Goal: Complete application form: Complete application form

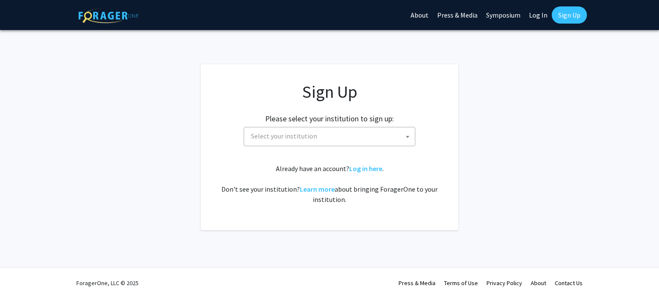
click at [409, 139] on span at bounding box center [408, 137] width 9 height 19
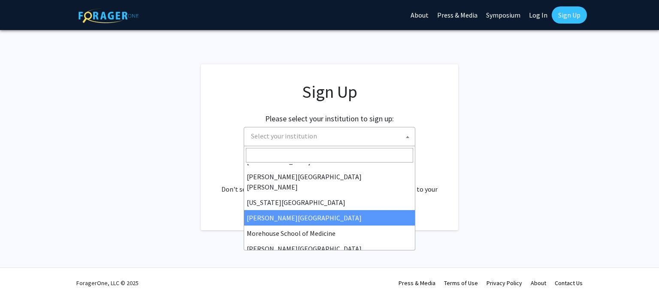
scroll to position [157, 0]
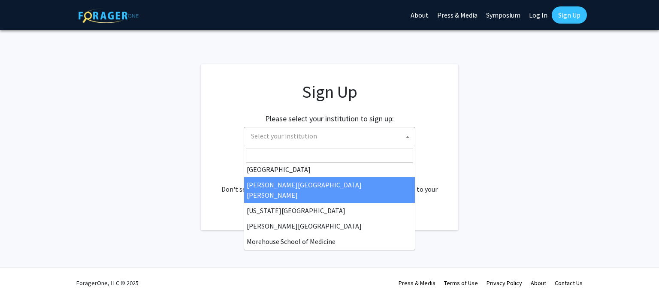
select select "1"
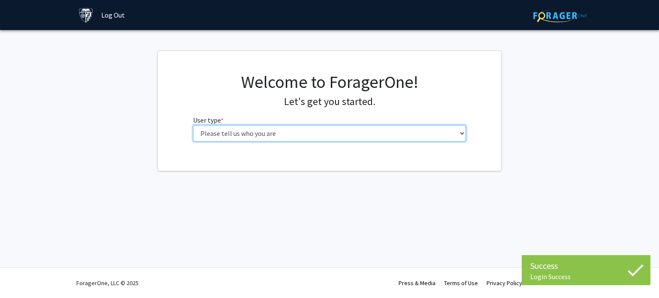
click at [277, 133] on select "Please tell us who you are Undergraduate Student Master's Student Doctoral Cand…" at bounding box center [329, 133] width 273 height 16
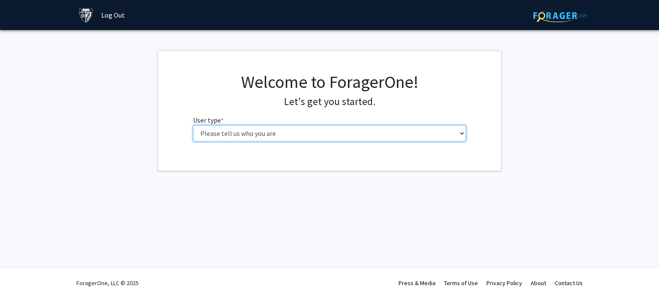
select select "2: masters"
click at [193, 125] on select "Please tell us who you are Undergraduate Student Master's Student Doctoral Cand…" at bounding box center [329, 133] width 273 height 16
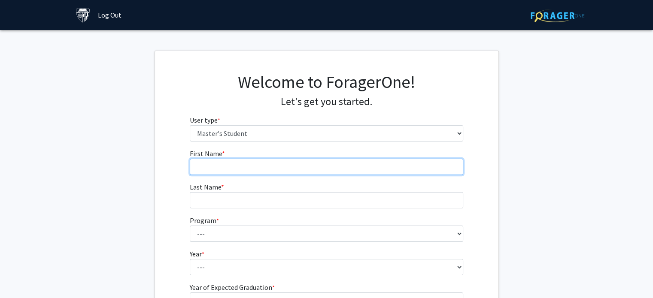
click at [256, 167] on input "First Name * required" at bounding box center [326, 167] width 273 height 16
type input "Francis"
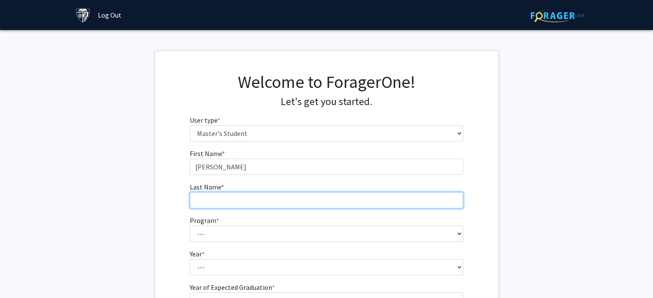
type input "Thomas"
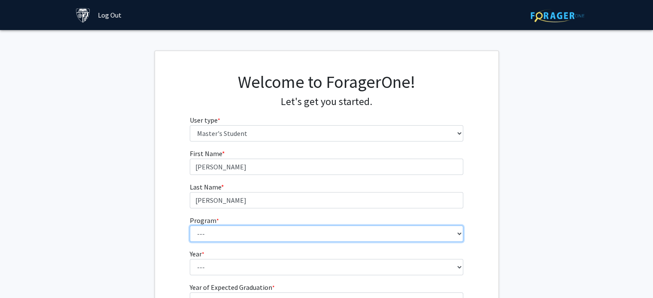
click at [250, 235] on select "--- Anatomy Education Applied and Computational Mathematics Applied Biomedical …" at bounding box center [326, 234] width 273 height 16
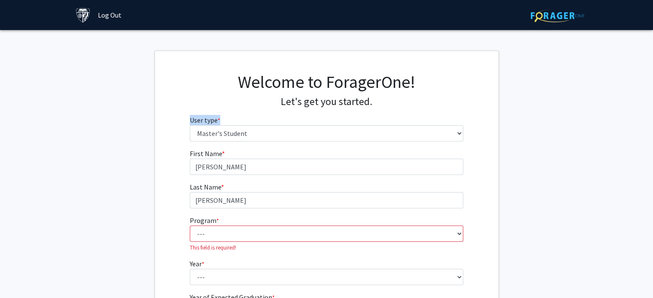
click at [496, 125] on div "Welcome to ForagerOne! Let's get you started. User type * required Please tell …" at bounding box center [326, 110] width 343 height 77
click at [459, 233] on select "--- Anatomy Education Applied and Computational Mathematics Applied Biomedical …" at bounding box center [326, 234] width 273 height 16
select select "120: 120"
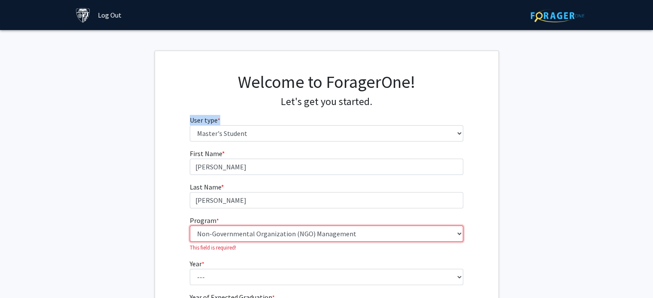
click at [190, 226] on select "--- Anatomy Education Applied and Computational Mathematics Applied Biomedical …" at bounding box center [326, 234] width 273 height 16
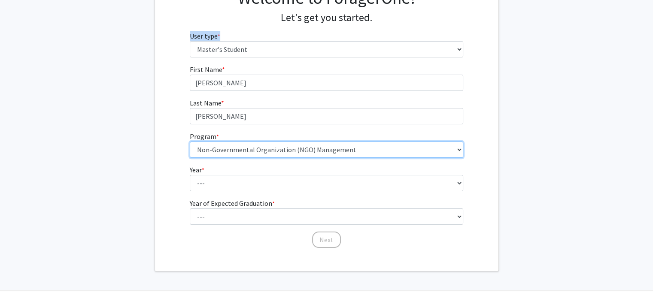
scroll to position [86, 0]
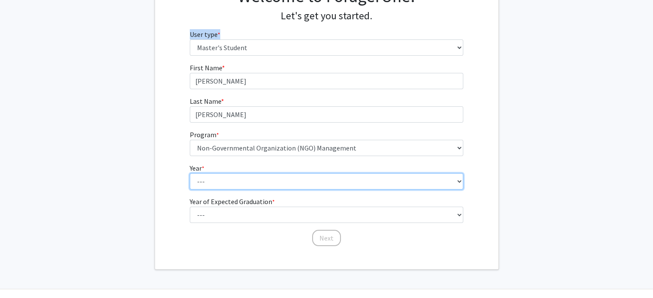
click at [211, 183] on select "--- First Year Second Year" at bounding box center [326, 181] width 273 height 16
select select "1: first_year"
click at [190, 173] on select "--- First Year Second Year" at bounding box center [326, 181] width 273 height 16
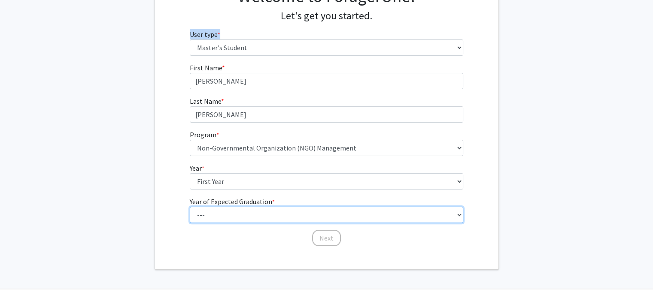
click at [251, 218] on select "--- 2025 2026 2027 2028 2029 2030 2031 2032 2033 2034" at bounding box center [326, 215] width 273 height 16
select select "3: 2027"
click at [190, 207] on select "--- 2025 2026 2027 2028 2029 2030 2031 2032 2033 2034" at bounding box center [326, 215] width 273 height 16
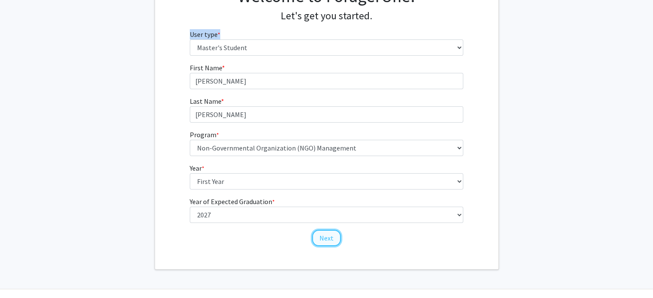
click at [328, 237] on button "Next" at bounding box center [326, 238] width 29 height 16
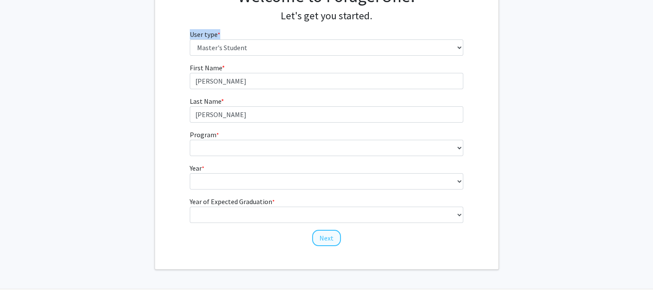
scroll to position [0, 0]
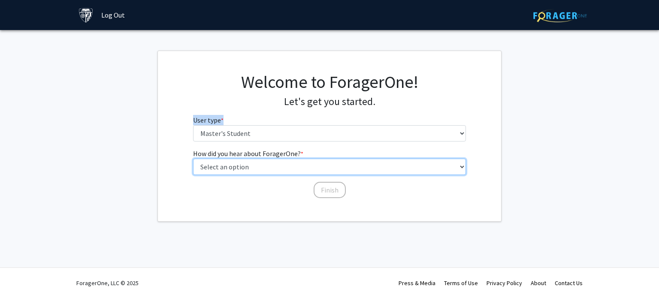
click at [253, 166] on select "Select an option Peer/student recommendation Faculty/staff recommendation Unive…" at bounding box center [329, 167] width 273 height 16
select select "3: university_website"
click at [193, 159] on select "Select an option Peer/student recommendation Faculty/staff recommendation Unive…" at bounding box center [329, 167] width 273 height 16
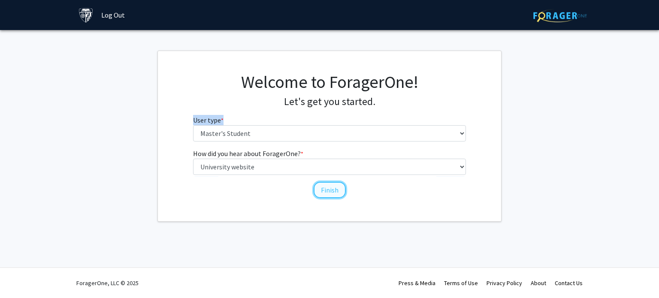
click at [333, 191] on button "Finish" at bounding box center [330, 190] width 32 height 16
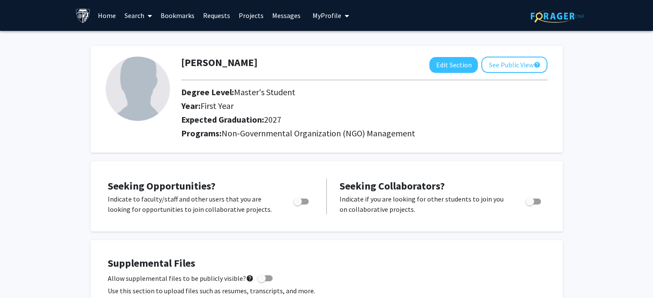
click at [186, 16] on link "Bookmarks" at bounding box center [177, 15] width 43 height 30
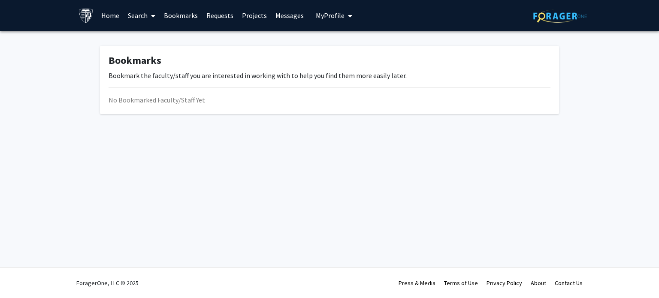
click at [216, 18] on link "Requests" at bounding box center [220, 15] width 36 height 30
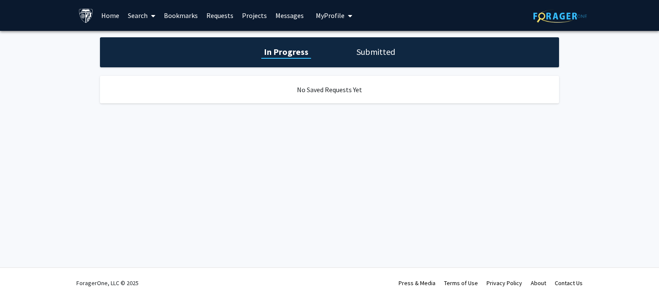
click at [253, 16] on link "Projects" at bounding box center [254, 15] width 33 height 30
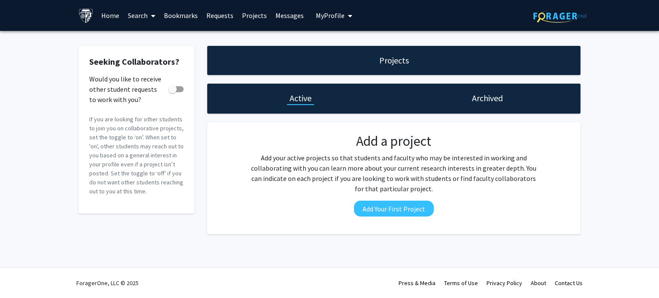
click at [291, 16] on link "Messages" at bounding box center [289, 15] width 37 height 30
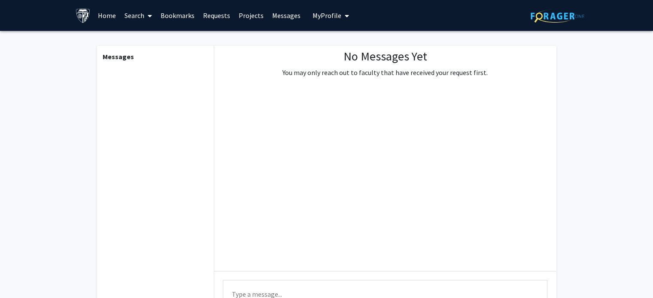
click at [327, 15] on span "My Profile" at bounding box center [327, 15] width 29 height 9
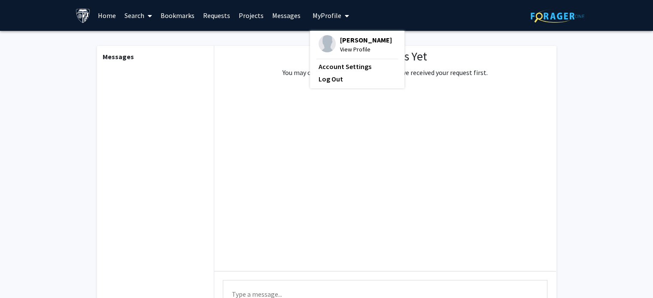
click at [327, 16] on span "My Profile" at bounding box center [327, 15] width 29 height 9
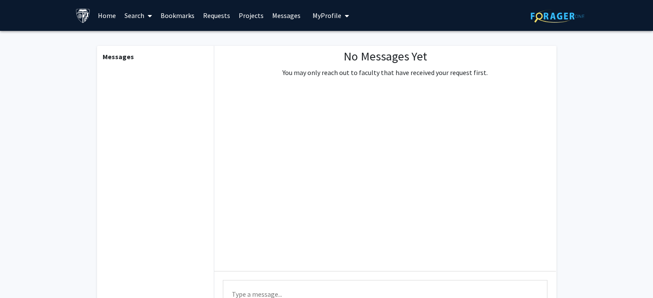
click at [112, 15] on link "Home" at bounding box center [107, 15] width 27 height 30
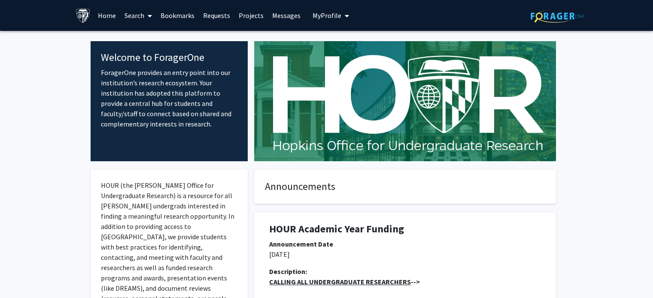
click at [142, 14] on link "Search" at bounding box center [138, 15] width 36 height 30
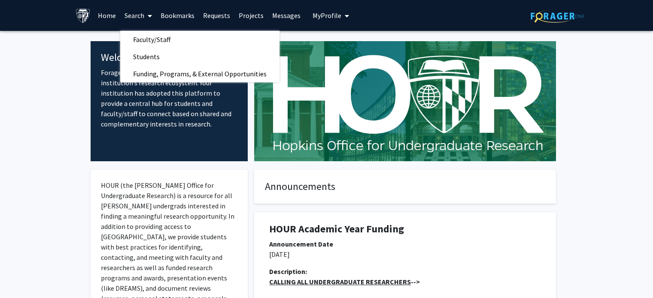
click at [141, 14] on link "Search" at bounding box center [138, 15] width 36 height 30
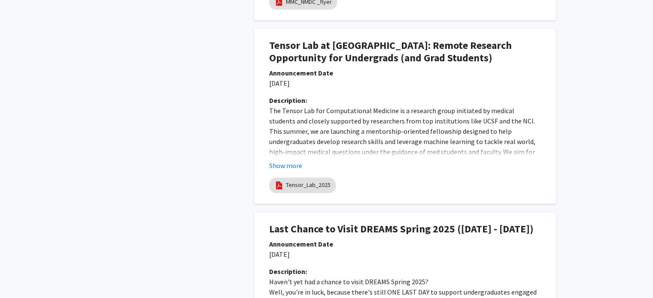
scroll to position [887, 0]
